Goal: Task Accomplishment & Management: Use online tool/utility

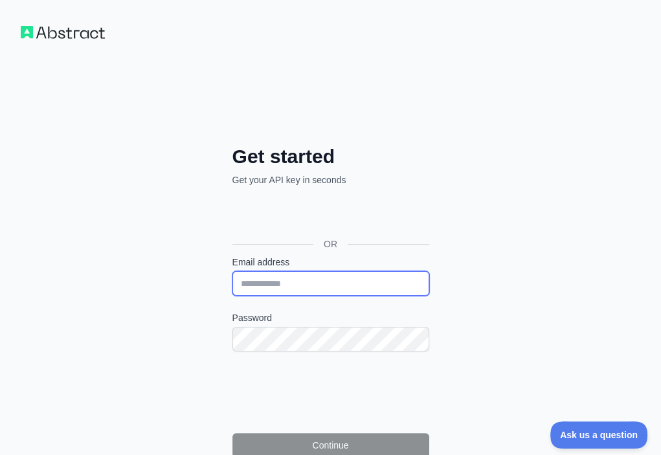
click at [232, 271] on input "Email address" at bounding box center [330, 283] width 197 height 25
paste input "**********"
type input "**********"
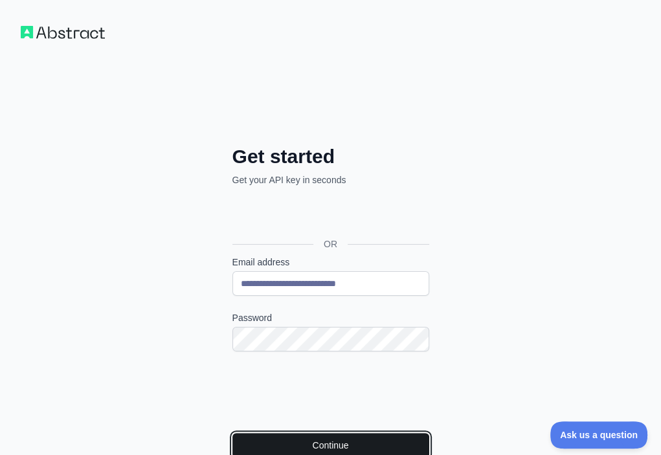
click at [232, 433] on button "Continue" at bounding box center [330, 445] width 197 height 25
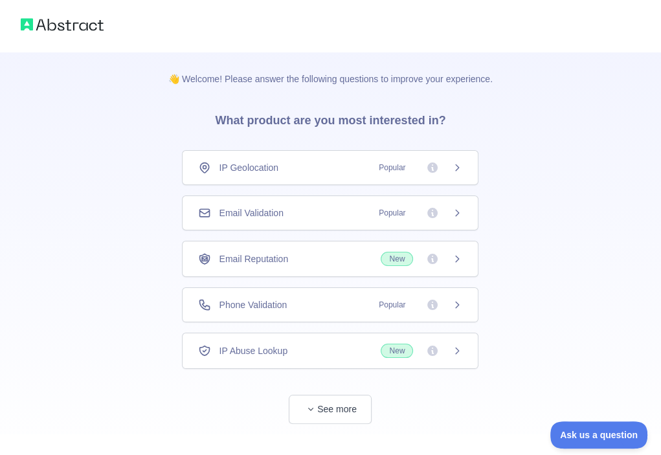
click at [303, 210] on div "Email Validation Popular" at bounding box center [330, 212] width 264 height 13
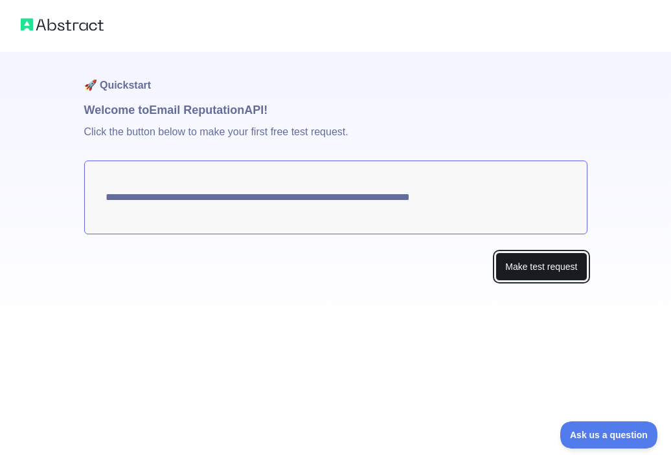
click at [507, 258] on button "Make test request" at bounding box center [540, 266] width 91 height 29
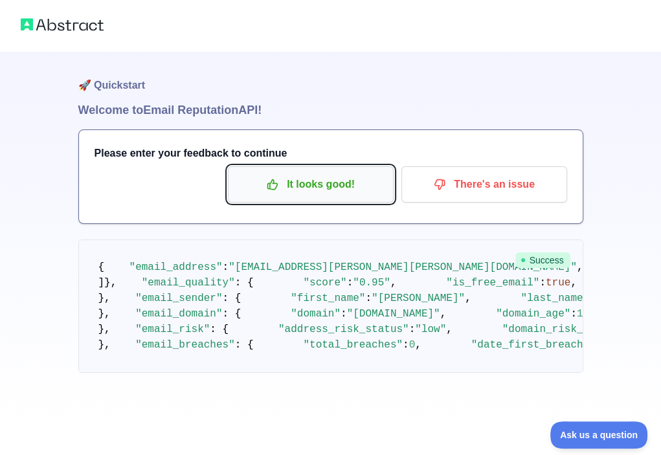
click at [283, 190] on p "It looks good!" at bounding box center [311, 184] width 146 height 22
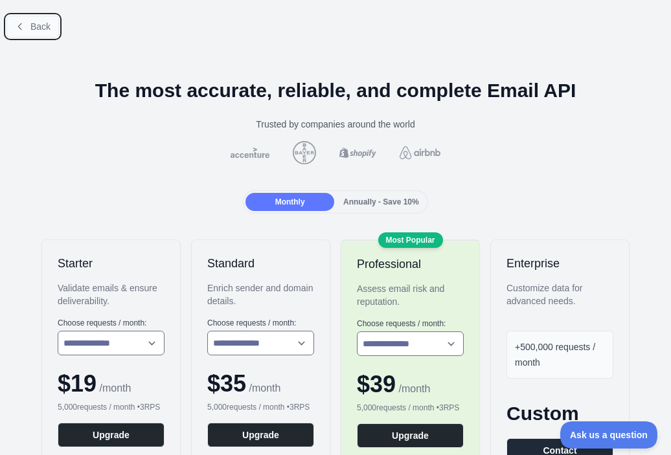
click at [34, 27] on span "Back" at bounding box center [40, 26] width 20 height 10
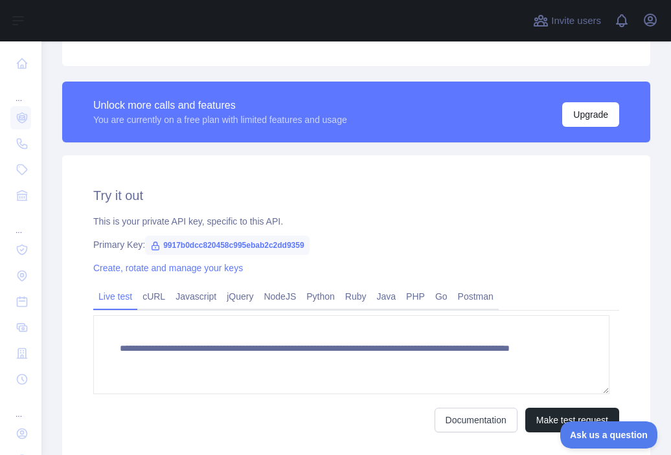
scroll to position [331, 0]
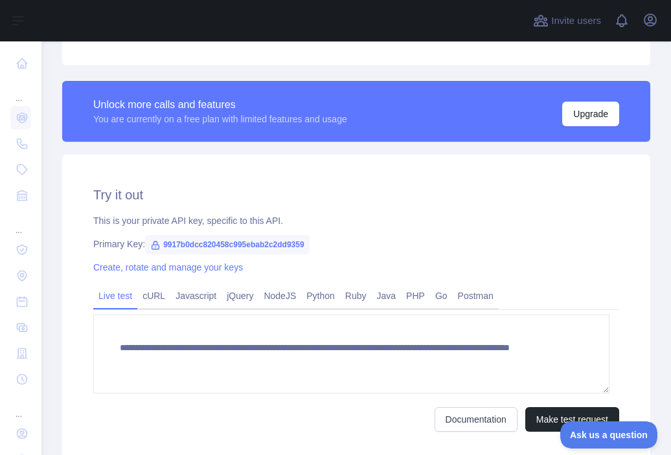
click at [238, 243] on span "9917b0dcc820458c995ebab2c2dd9359" at bounding box center [227, 244] width 164 height 19
copy span "9917b0dcc820458c995ebab2c2dd9359"
